Goal: Transaction & Acquisition: Book appointment/travel/reservation

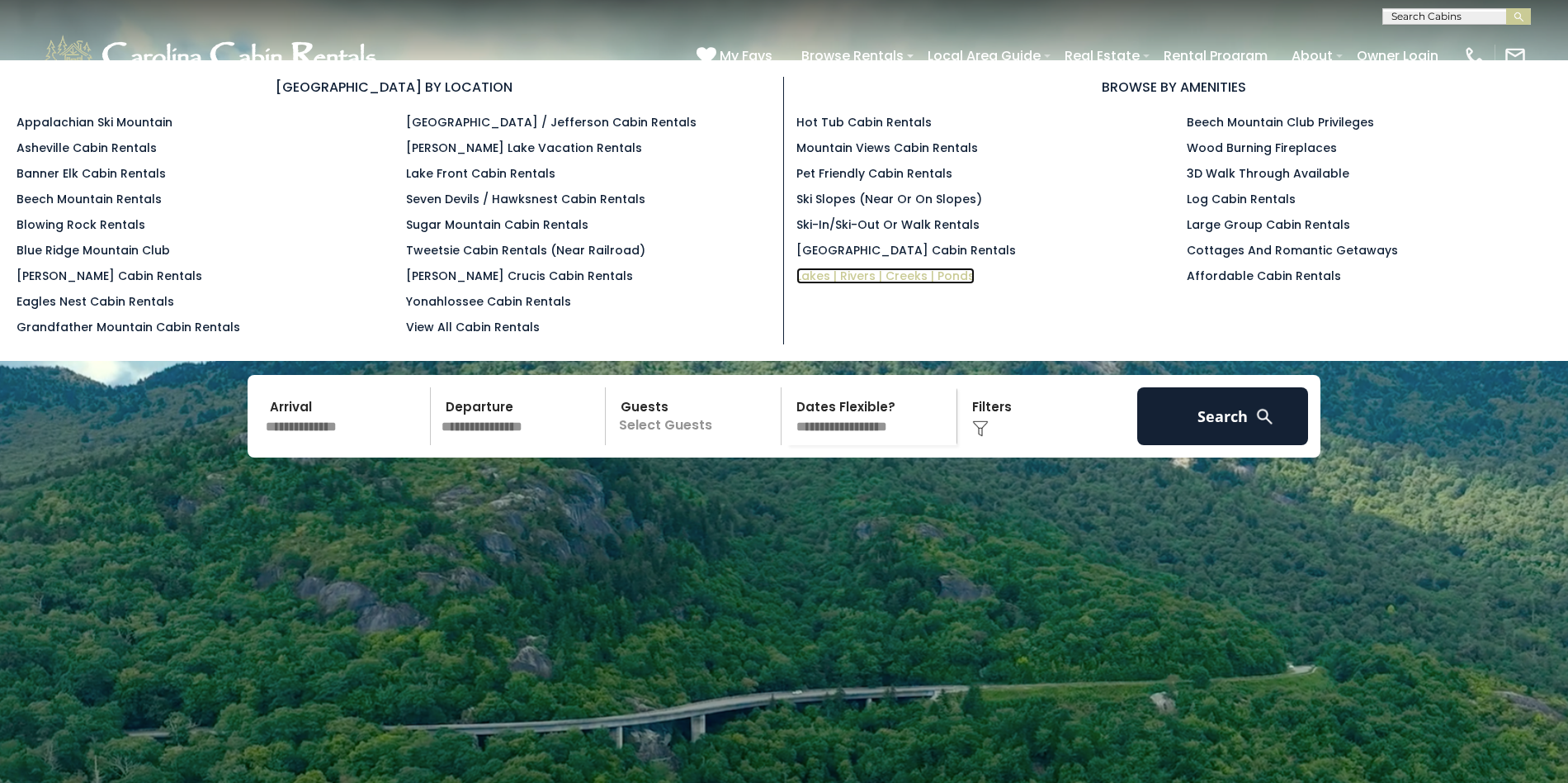
click at [923, 269] on link "Lakes | Rivers | Creeks | Ponds" at bounding box center [885, 276] width 178 height 16
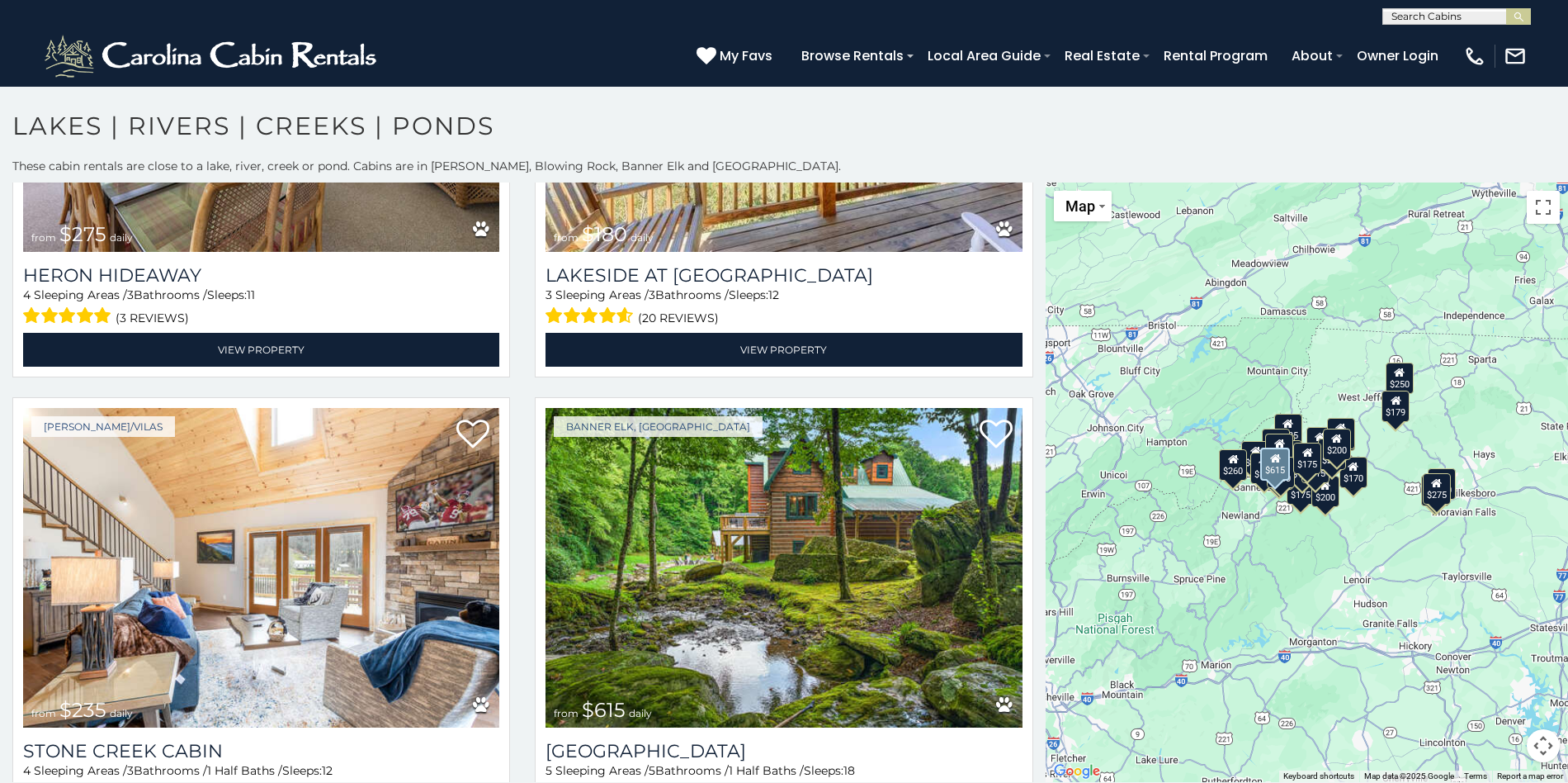
scroll to position [771, 0]
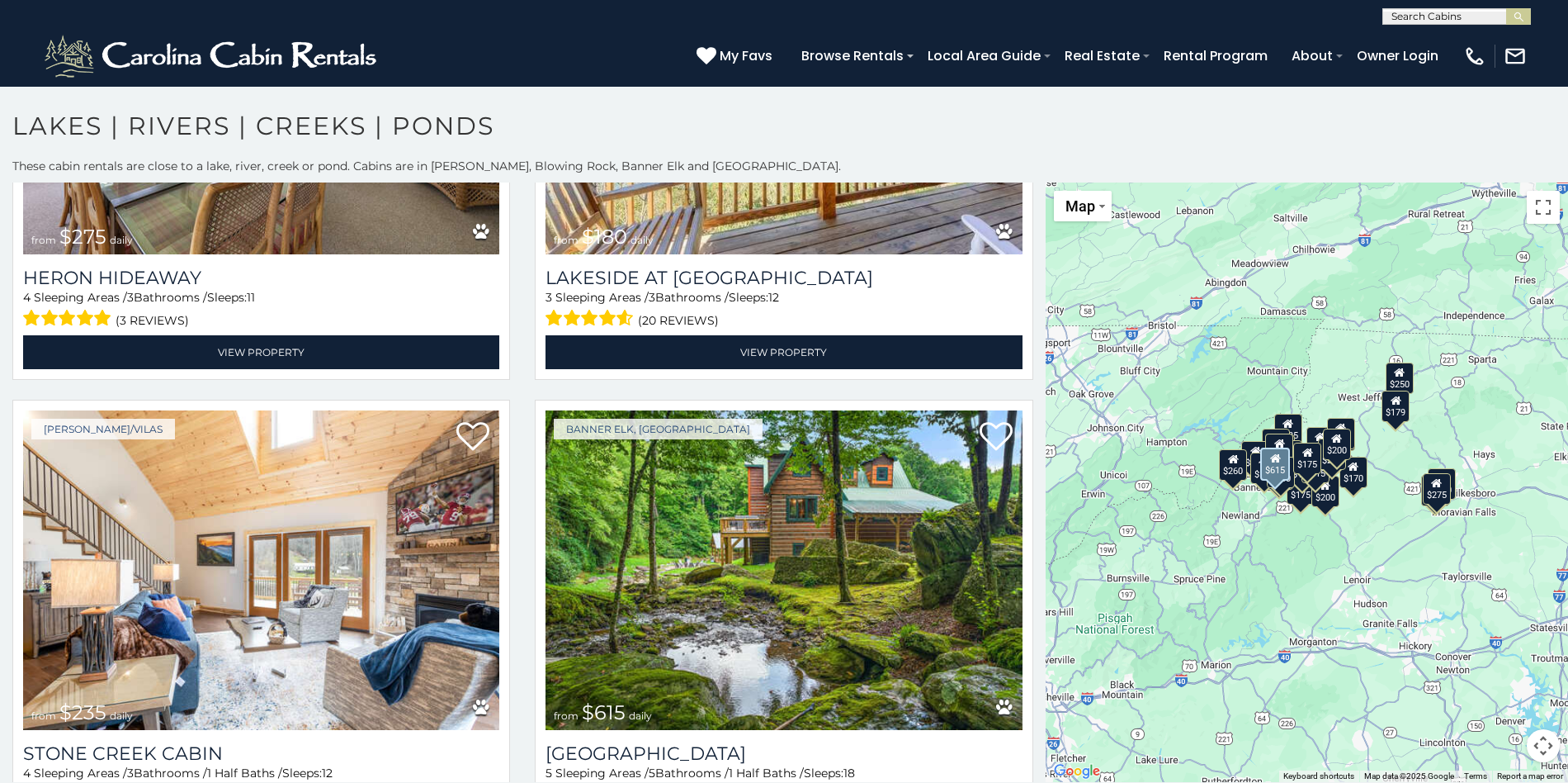
click at [722, 475] on img at bounding box center [784, 570] width 476 height 319
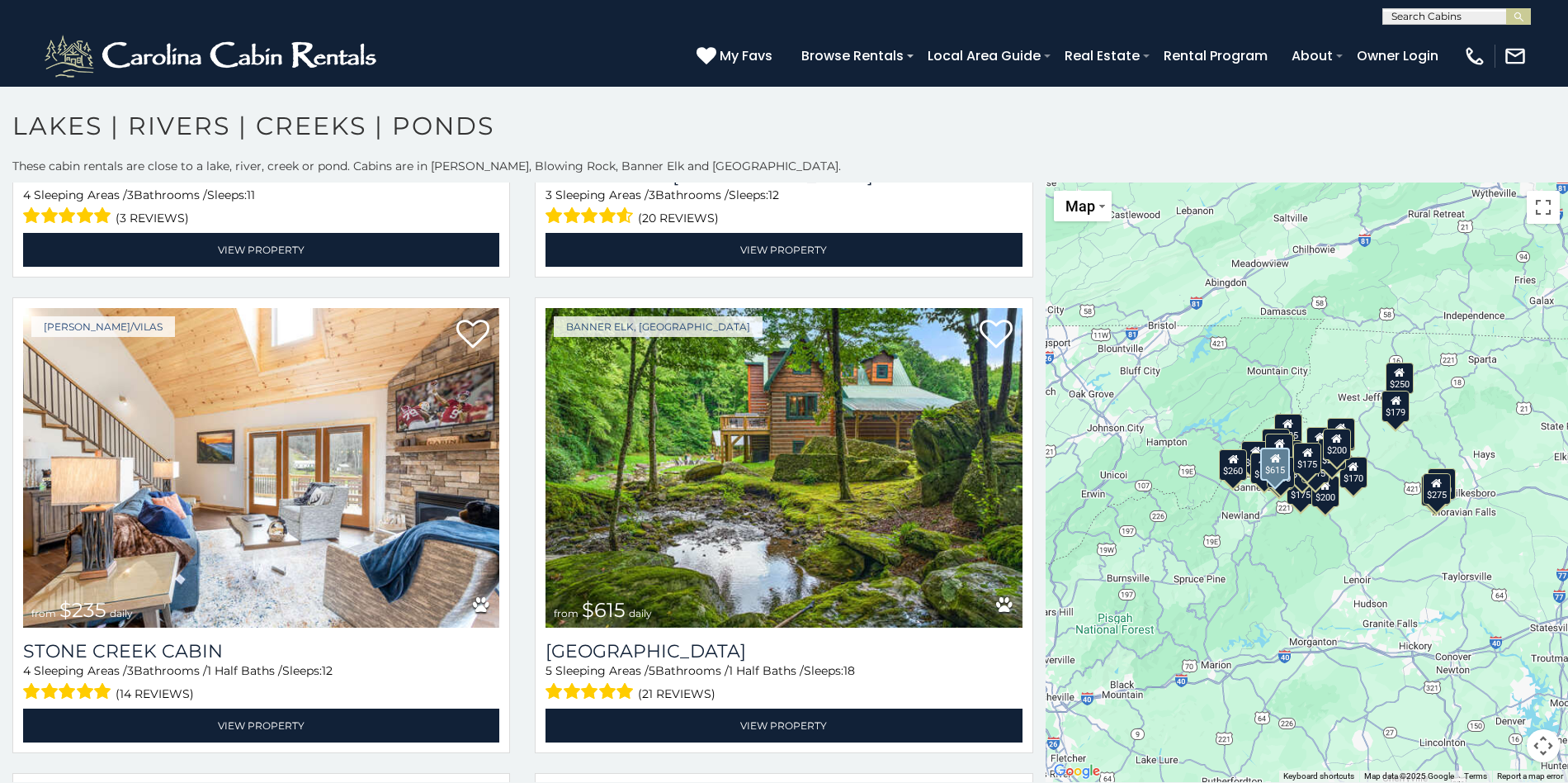
scroll to position [887, 0]
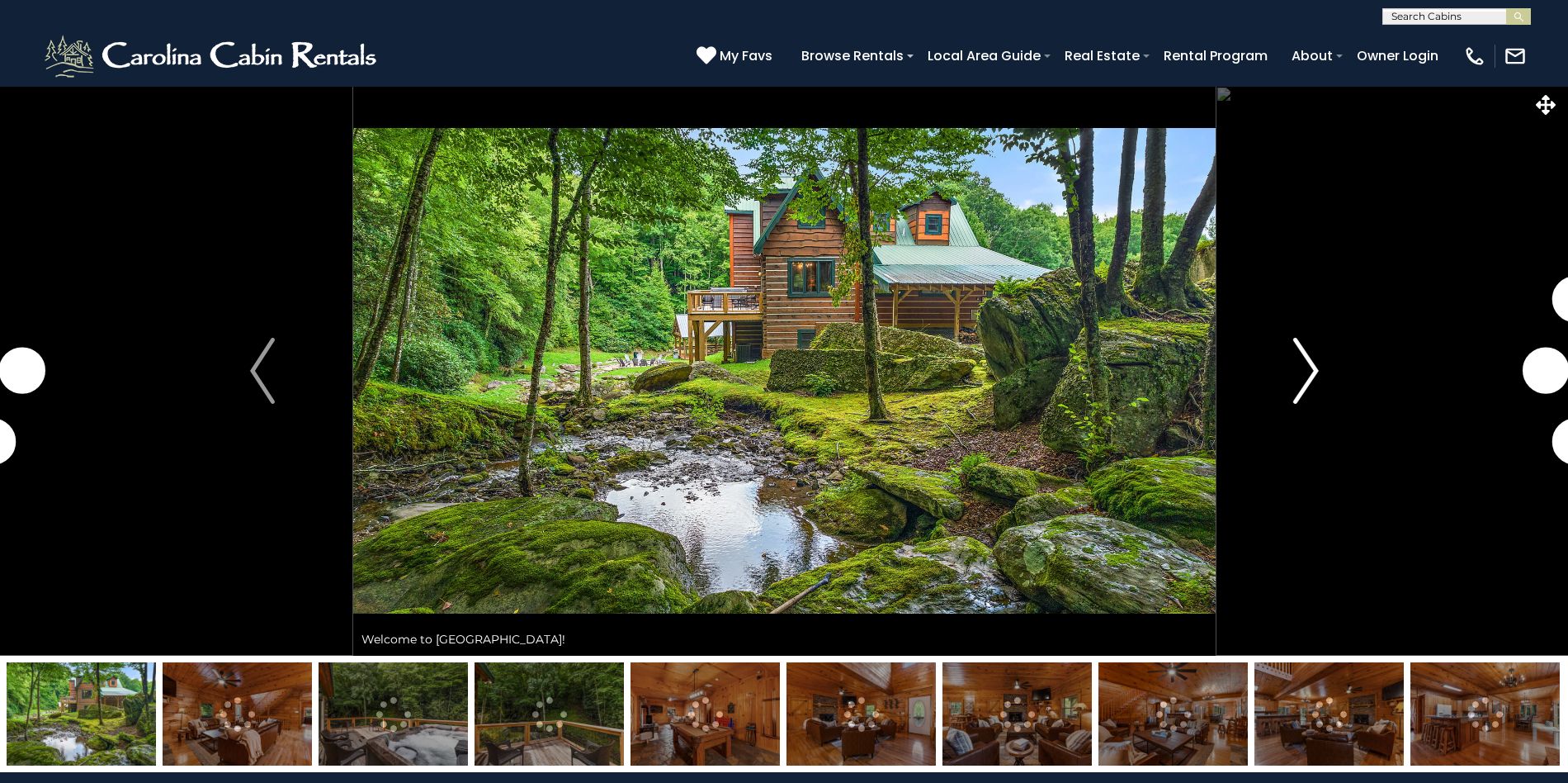
click at [1315, 377] on img "Next" at bounding box center [1306, 370] width 25 height 66
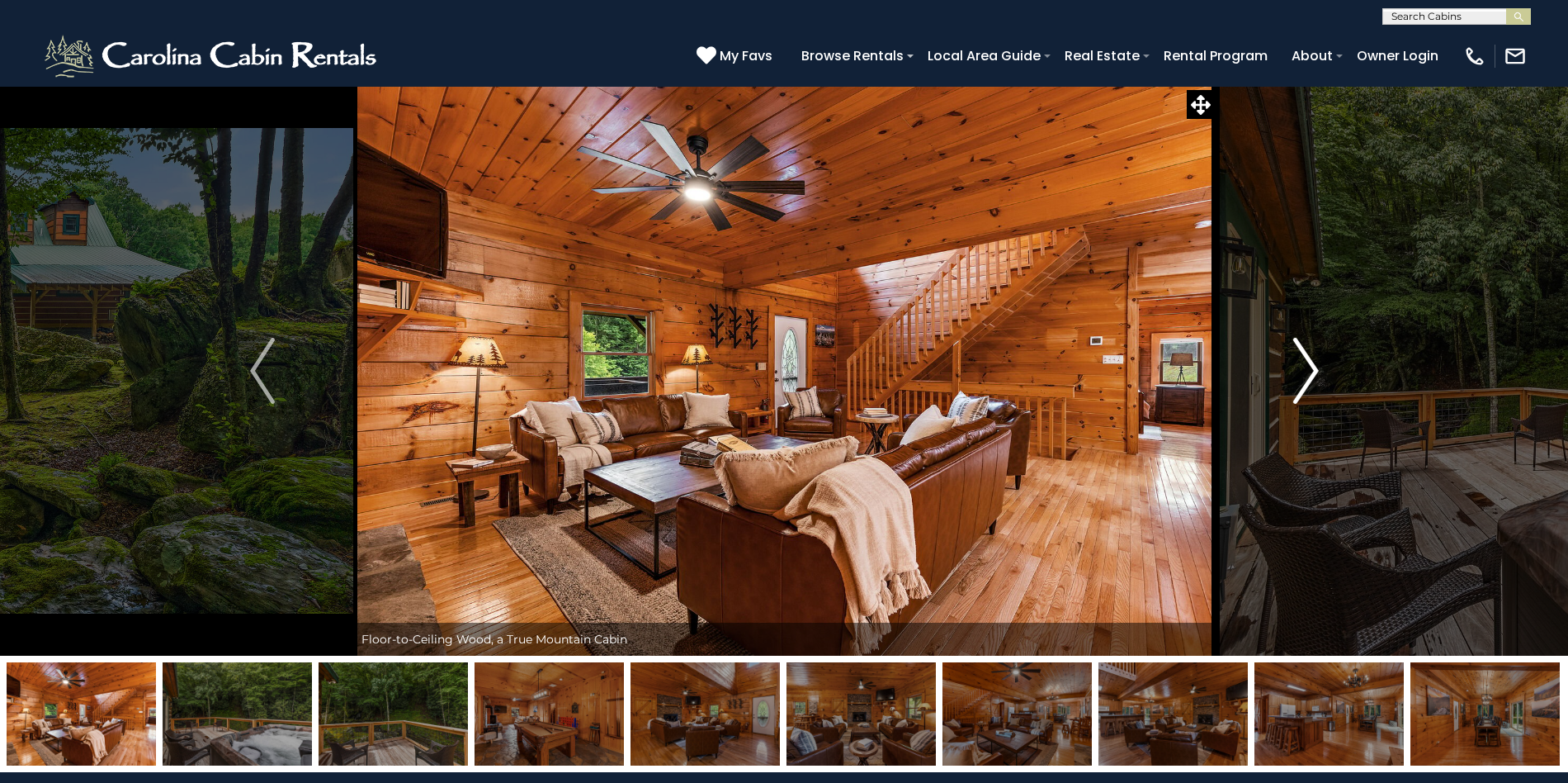
click at [1315, 377] on img "Next" at bounding box center [1306, 370] width 25 height 66
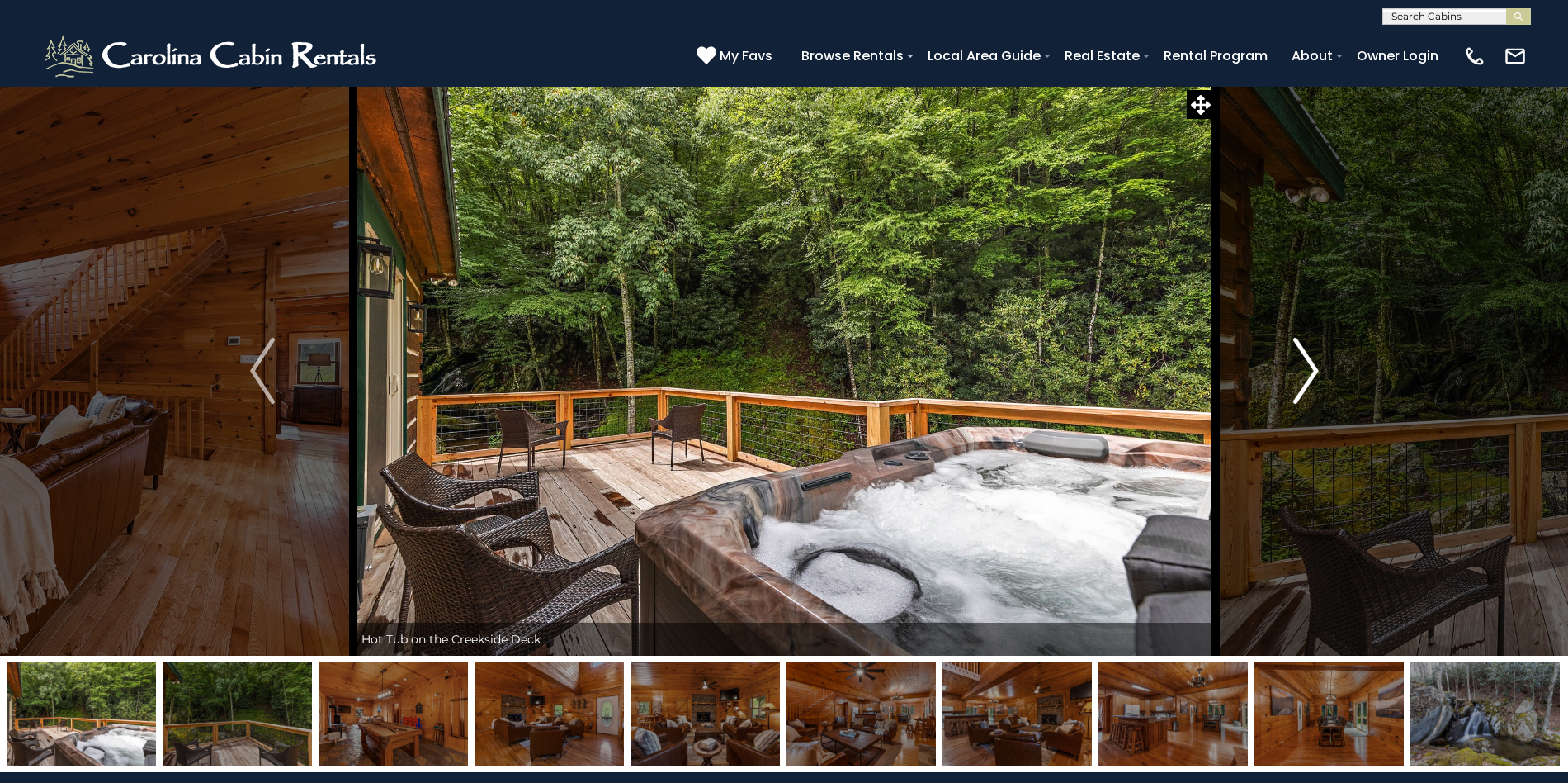
click at [1315, 377] on img "Next" at bounding box center [1306, 370] width 25 height 66
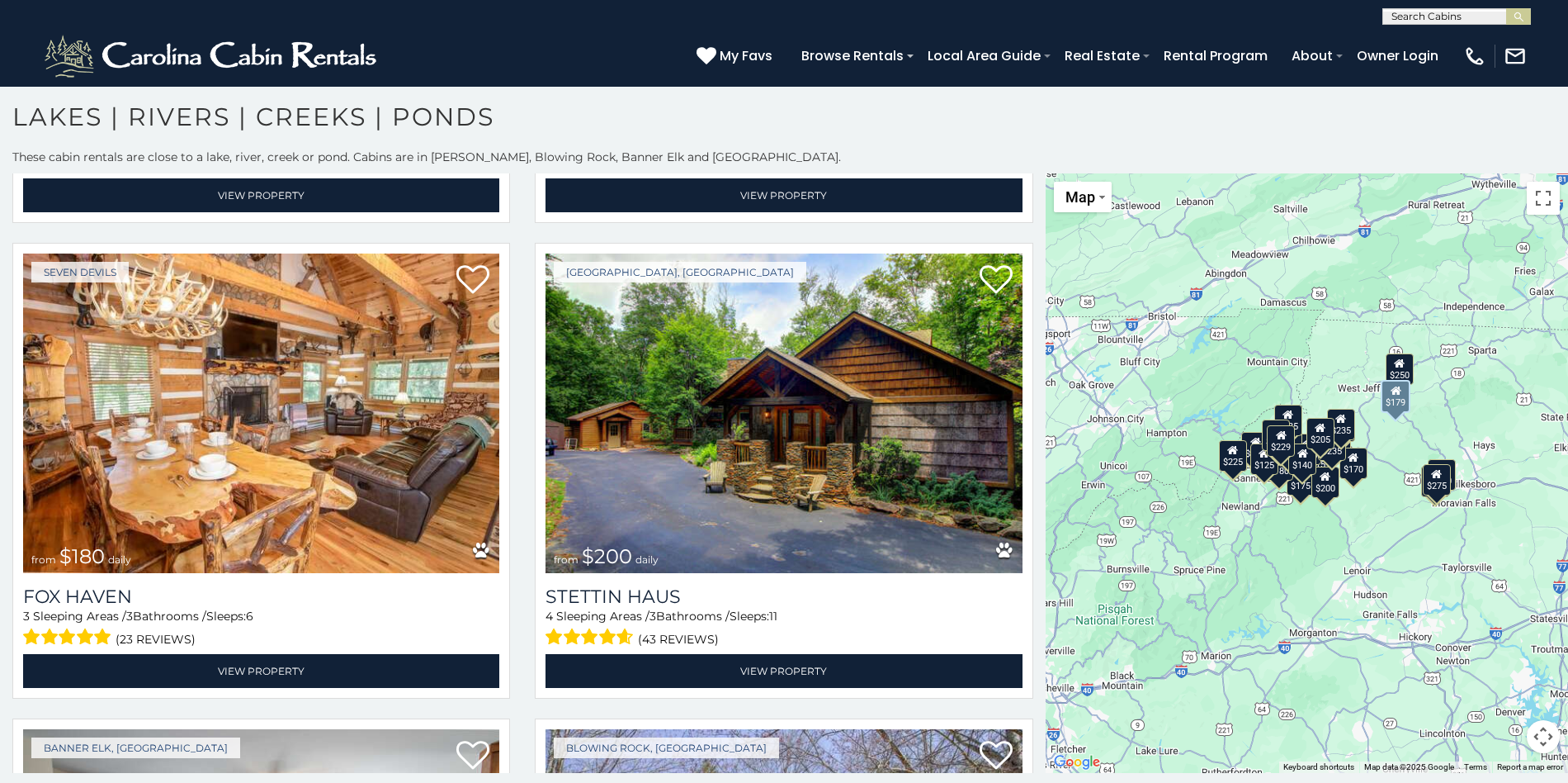
scroll to position [4731, 0]
